Goal: Task Accomplishment & Management: Use online tool/utility

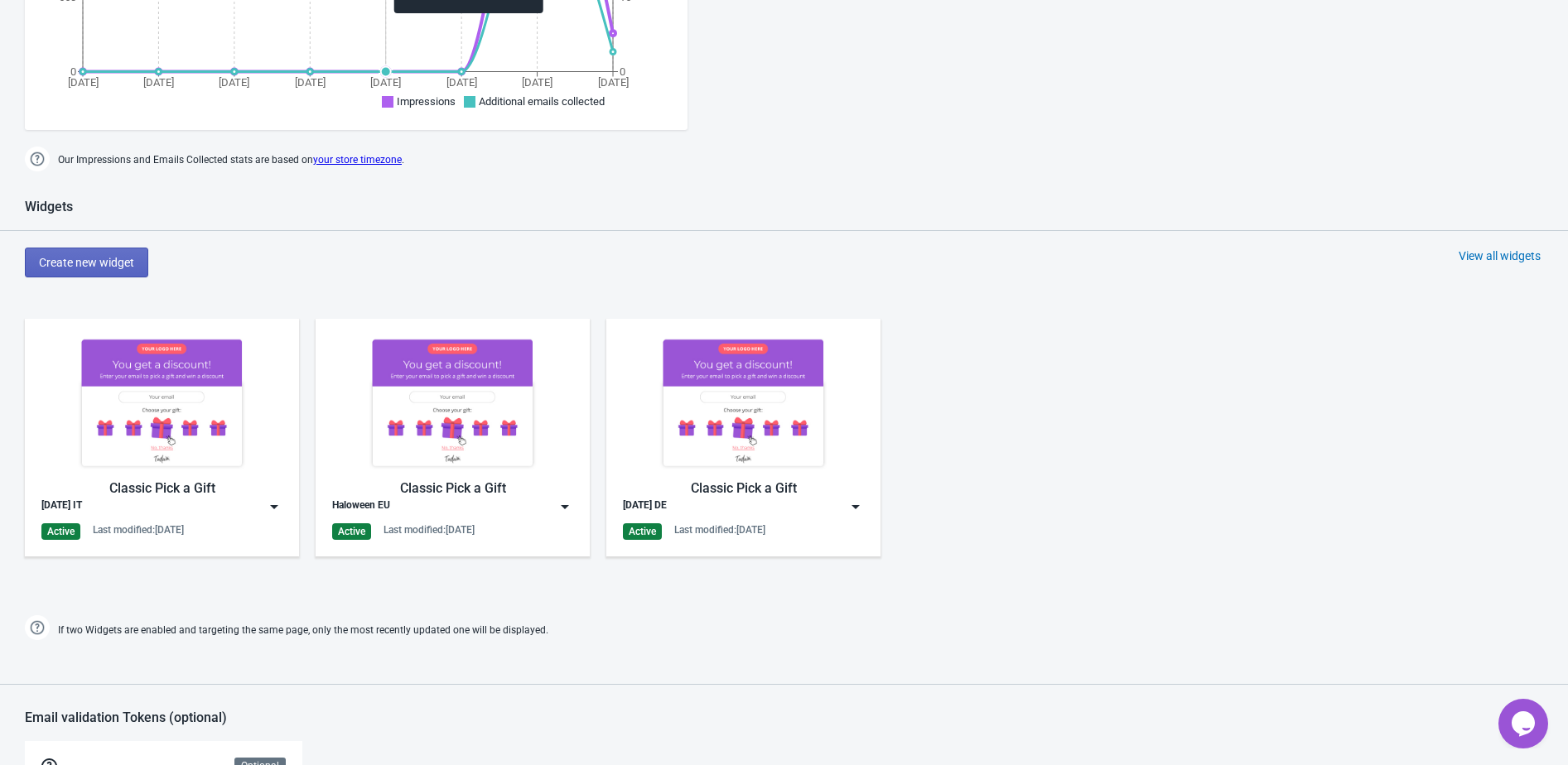
scroll to position [809, 0]
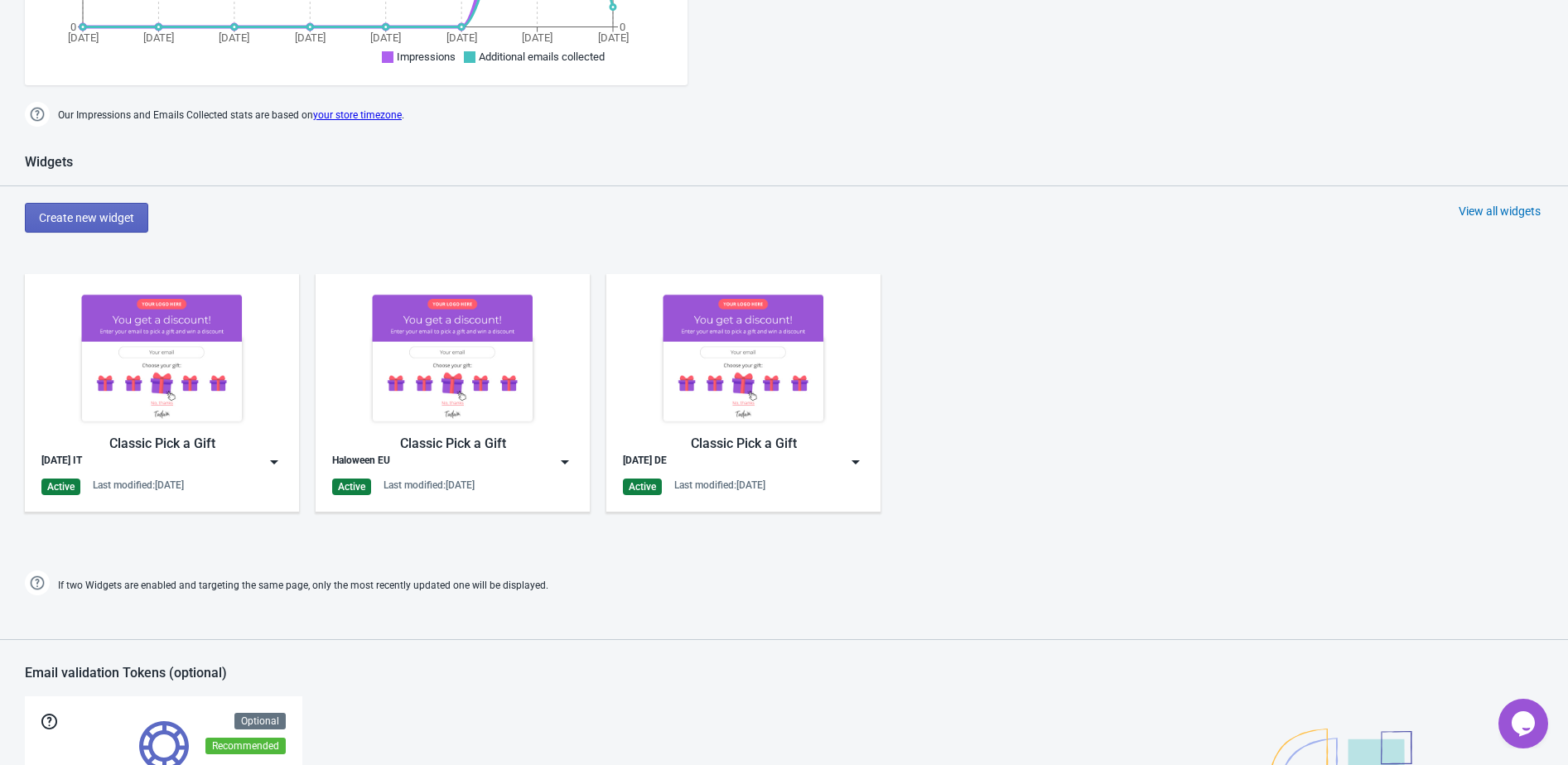
click at [1473, 203] on div "View all widgets" at bounding box center [1500, 211] width 82 height 17
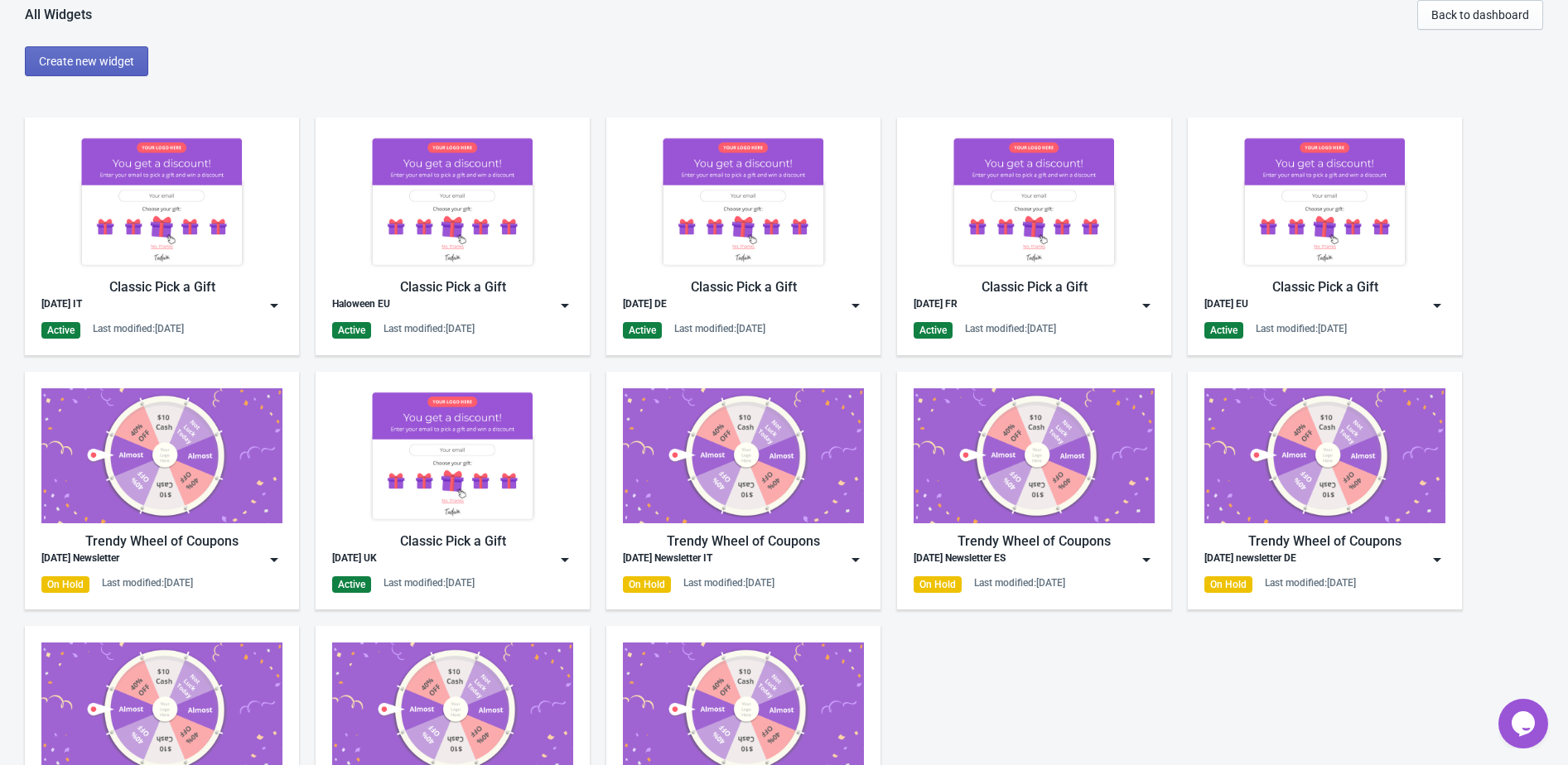
scroll to position [115, 0]
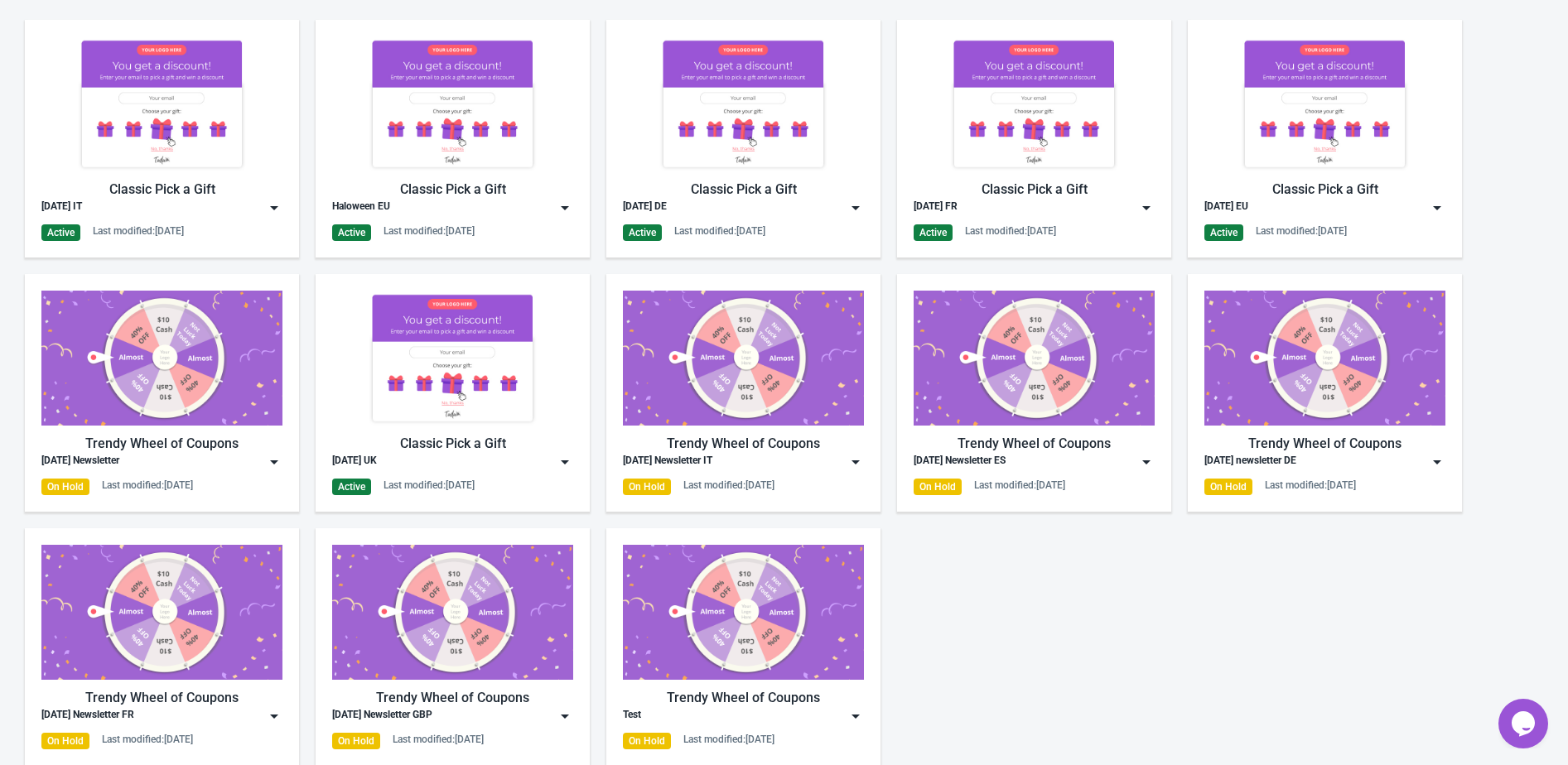
click at [1441, 208] on img at bounding box center [1437, 207] width 17 height 17
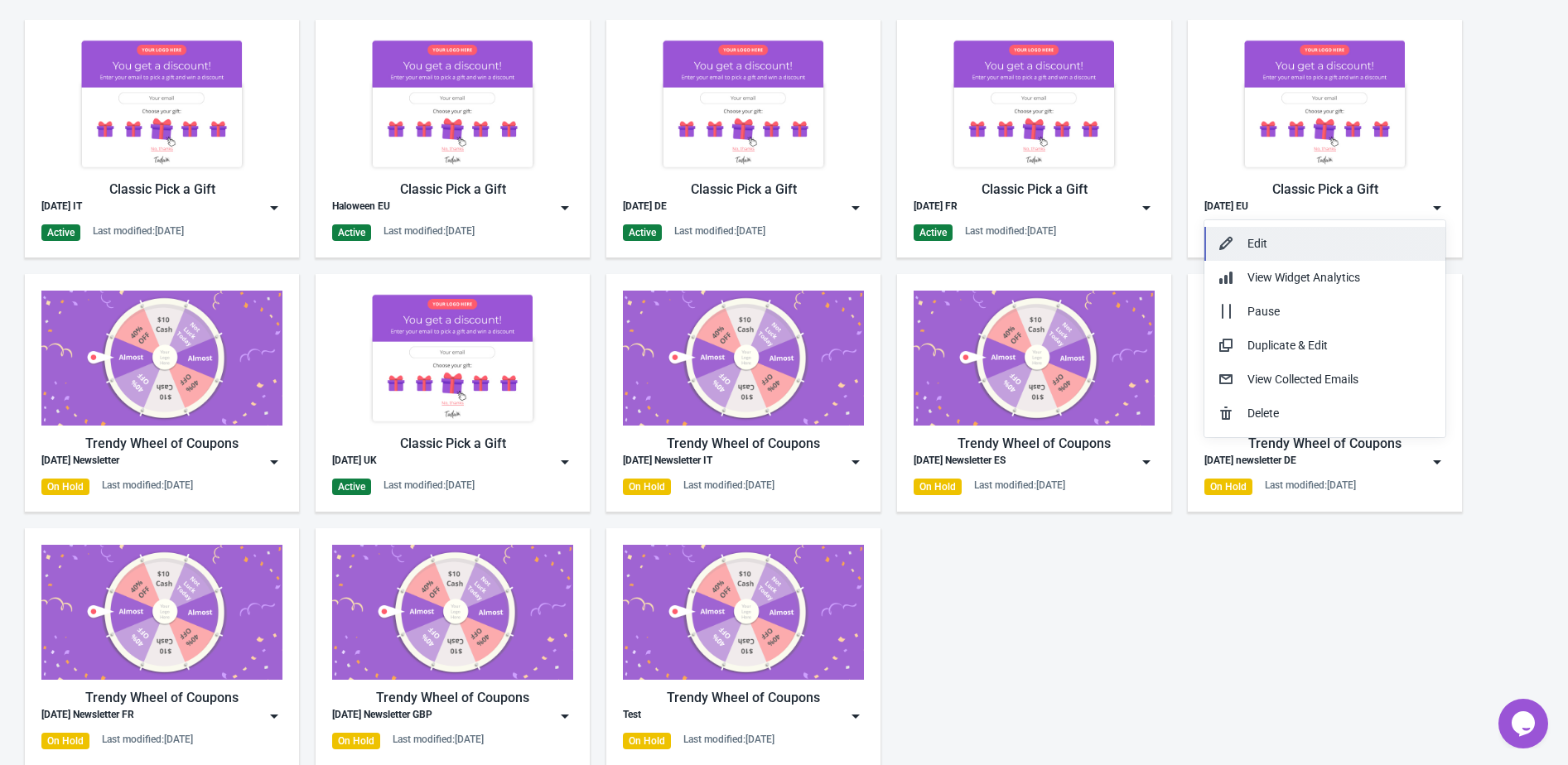
click at [1389, 244] on div "Edit" at bounding box center [1339, 244] width 185 height 18
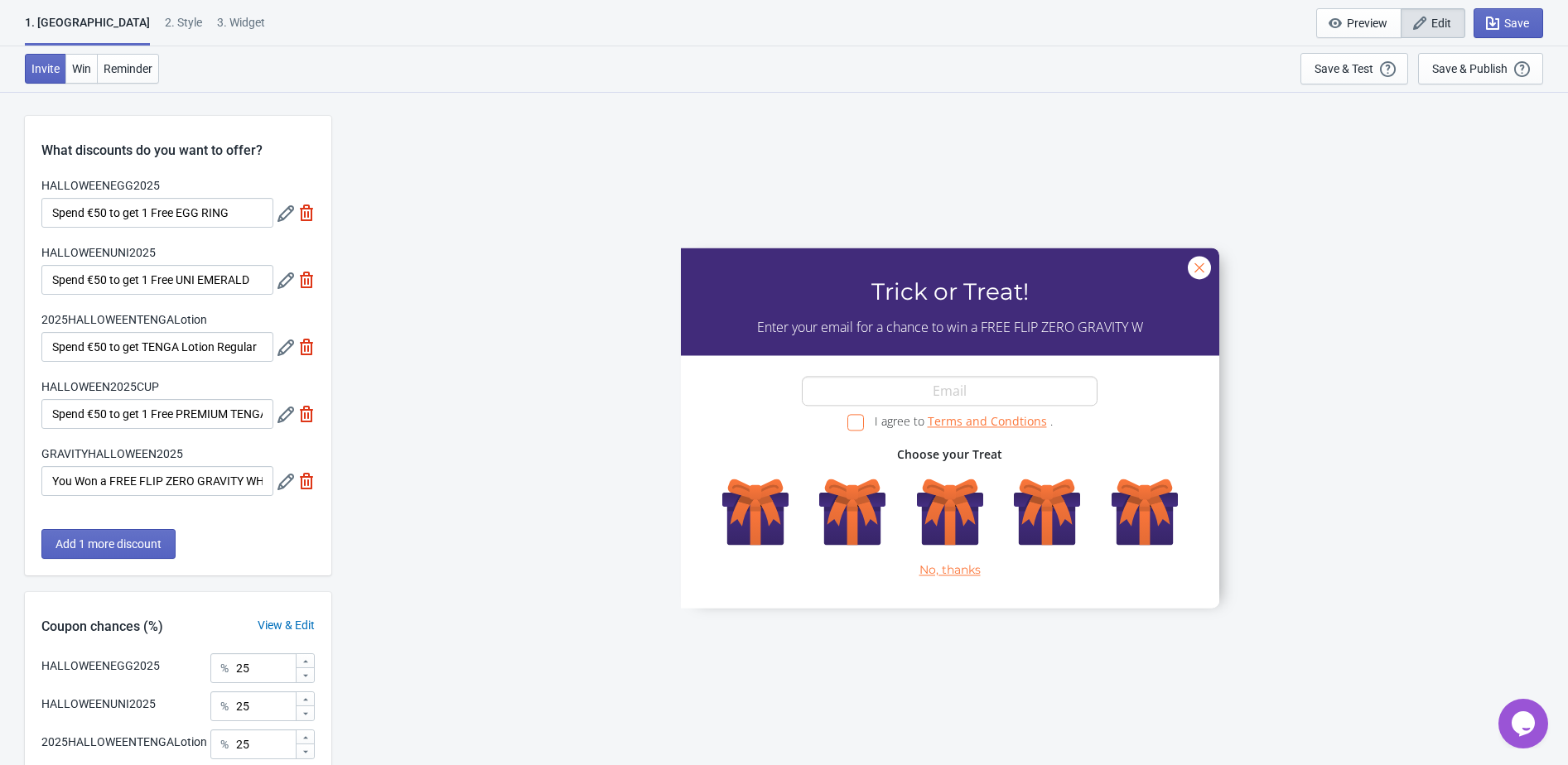
click at [217, 25] on div "3. Widget" at bounding box center [241, 28] width 48 height 29
select select "specificURL"
select select "once"
select select "1"
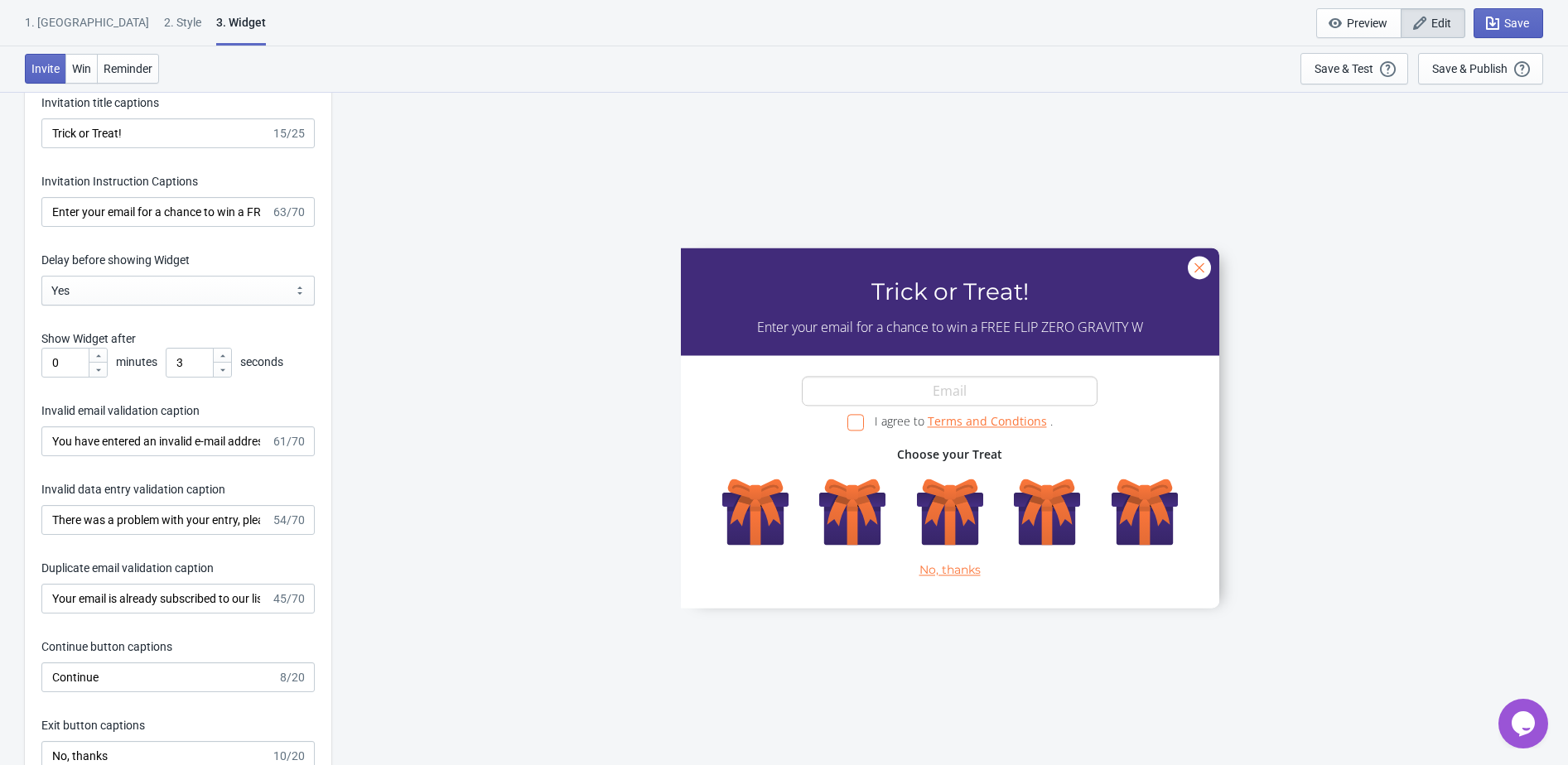
scroll to position [2777, 0]
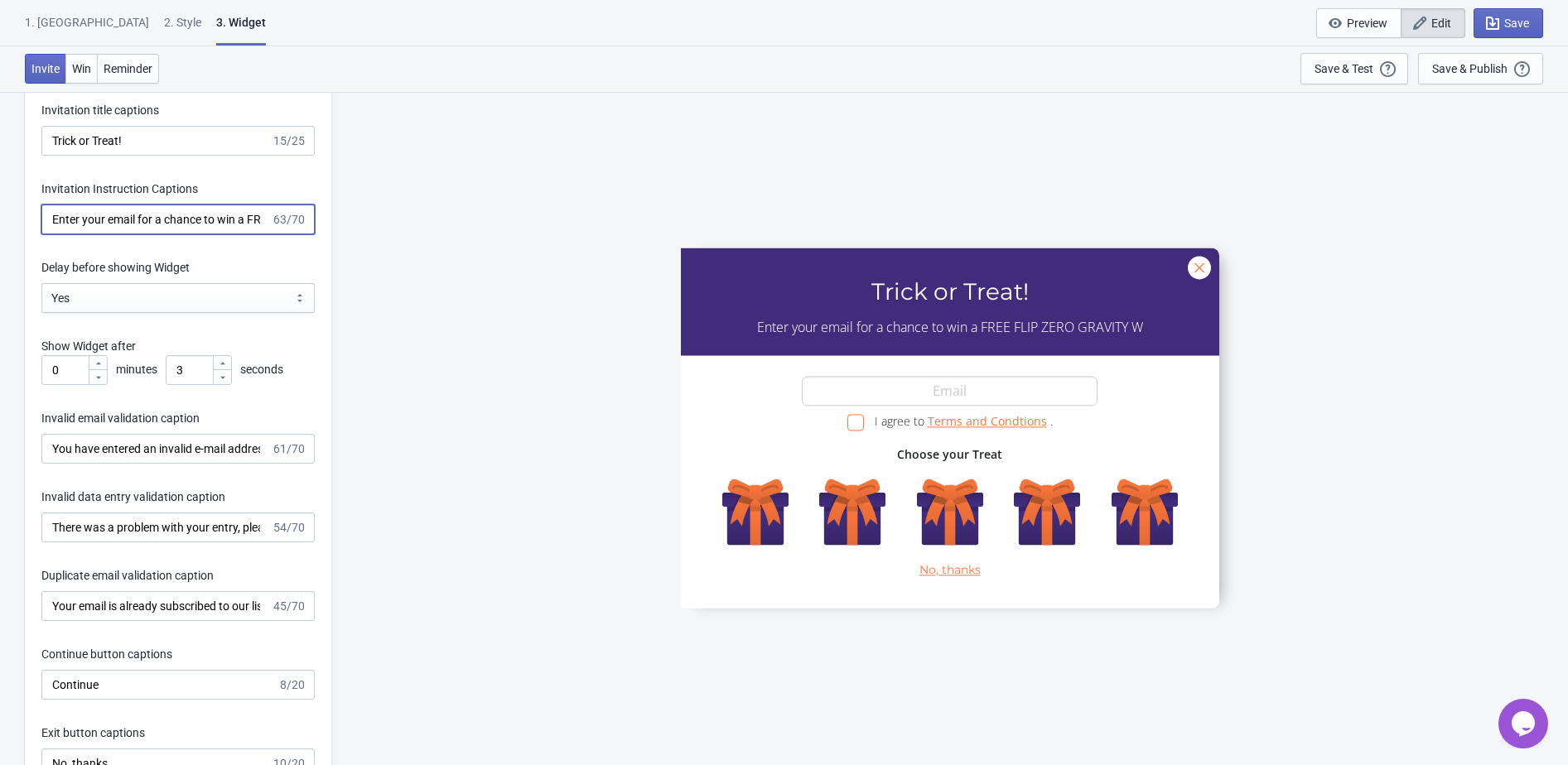
click at [225, 226] on input "Enter your email for a chance to win a FREE FLIP ZERO GRAVITY W" at bounding box center [156, 220] width 229 height 30
click at [257, 222] on input "Enter your email for a chance to win a FREE FLIP ZERO GRAVITY W" at bounding box center [156, 220] width 229 height 30
type input "Enter your email for a chance to win a FREE FLIP ZERO GRAVITY WHITE"
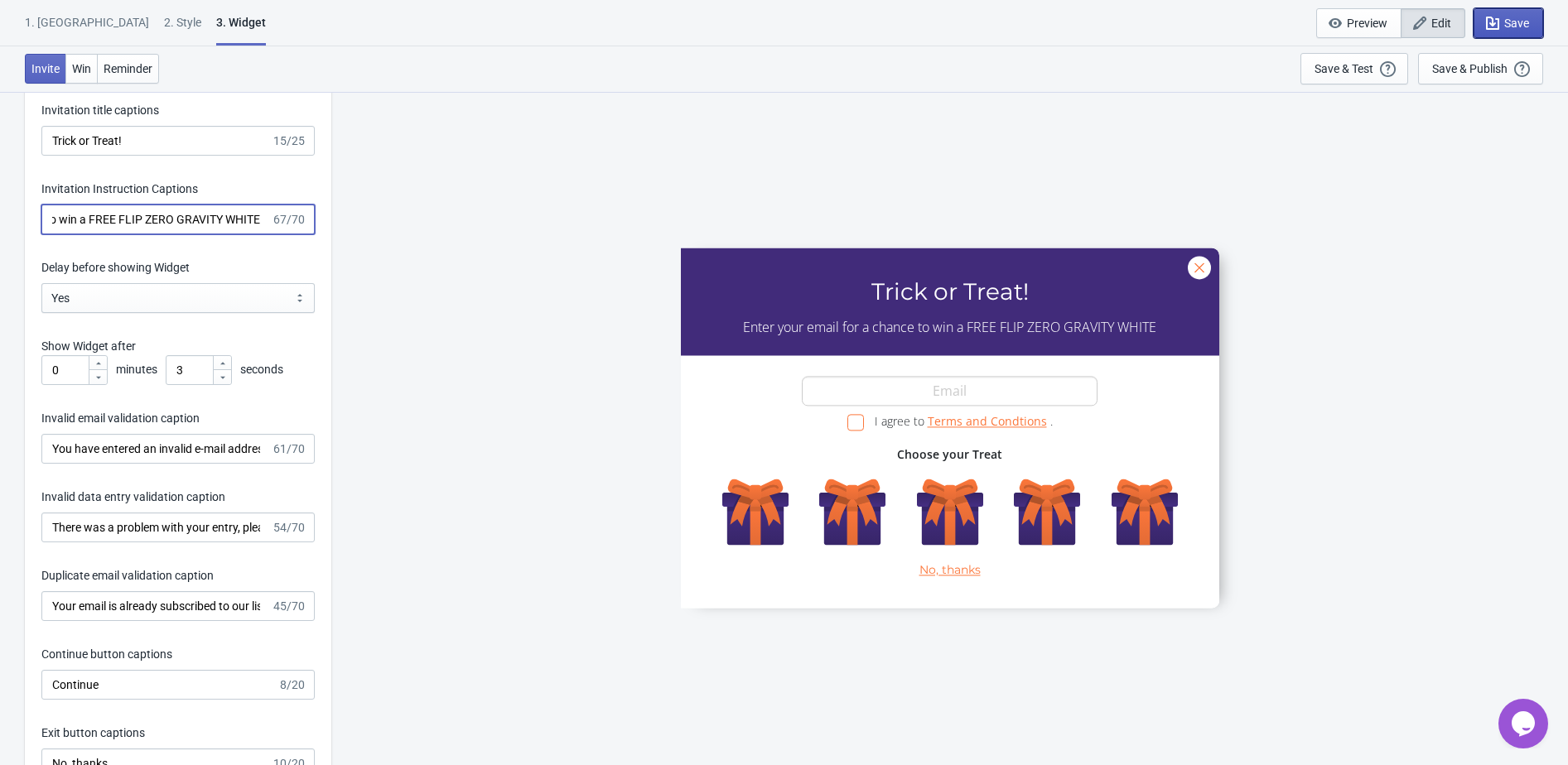
click at [1499, 25] on icon "button" at bounding box center [1492, 23] width 17 height 17
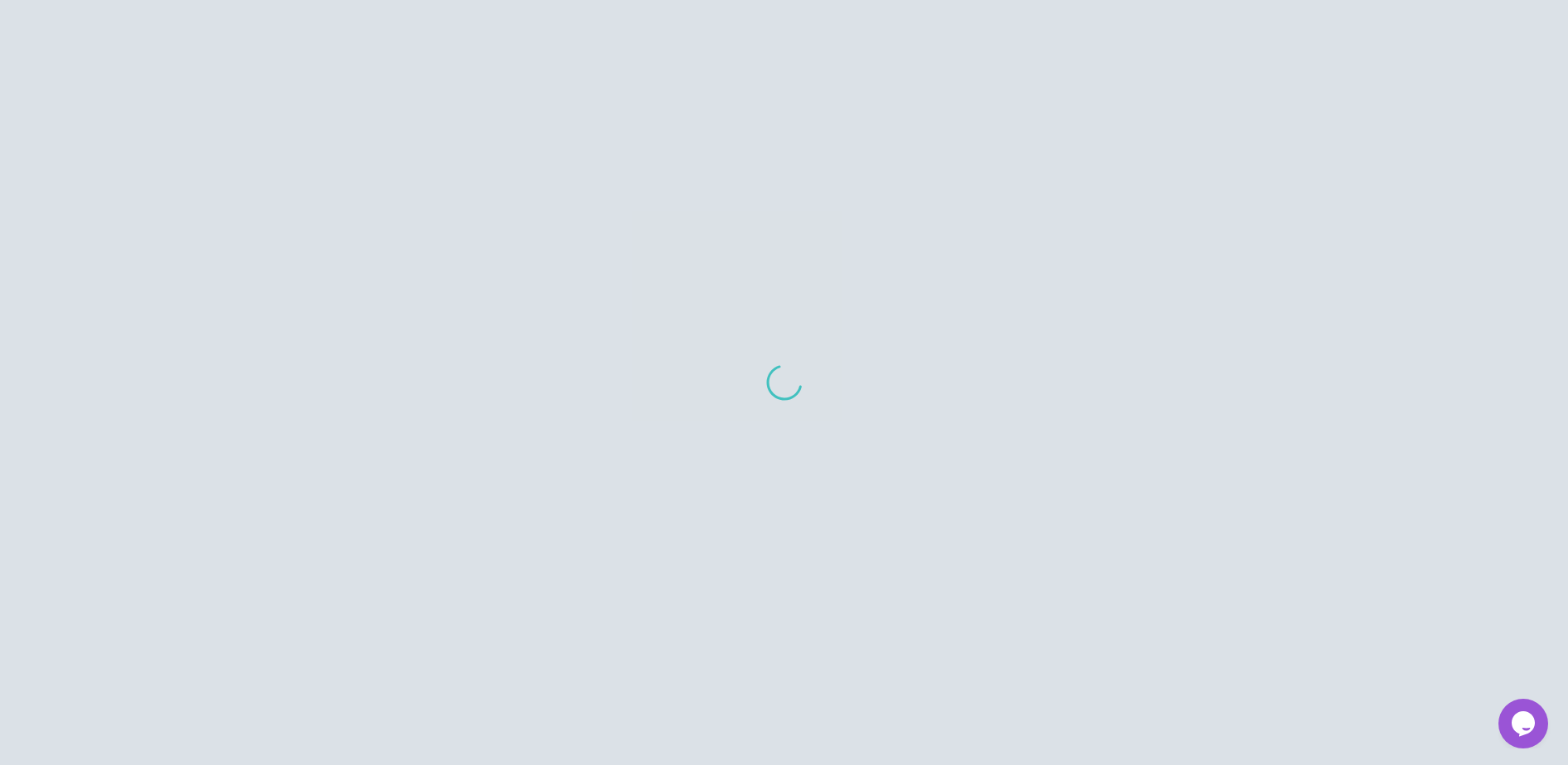
scroll to position [1226, 0]
